Goal: Find specific page/section: Find specific page/section

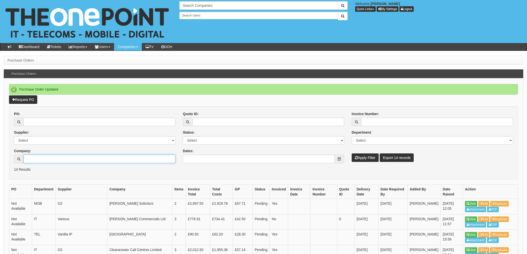
click at [36, 159] on input "Company:" at bounding box center [100, 159] width 152 height 9
type input "Swift Group Limited"
click at [365, 155] on button "Apply Filter" at bounding box center [365, 157] width 27 height 9
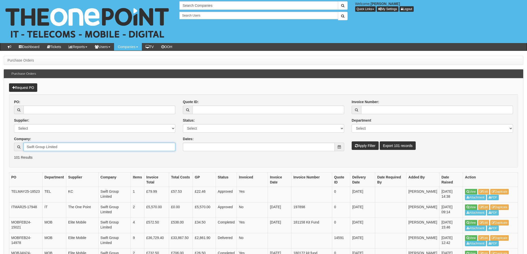
click at [70, 146] on input "Swift Group Limited" at bounding box center [100, 147] width 152 height 9
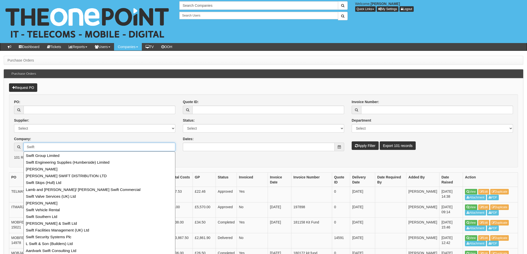
type input "Swift"
click at [259, 165] on form "PO: Supplier: Select 123 [DOMAIN_NAME] 1Password 3 4Gon [PERSON_NAME] Electric …" at bounding box center [263, 130] width 509 height 73
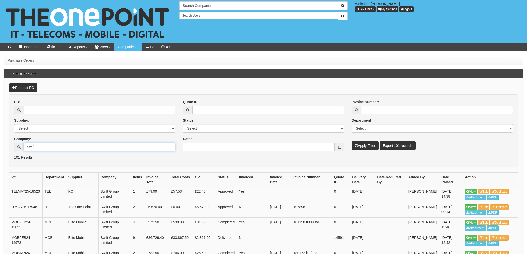
click at [69, 146] on input "Swift" at bounding box center [100, 147] width 152 height 9
